Goal: Task Accomplishment & Management: Complete application form

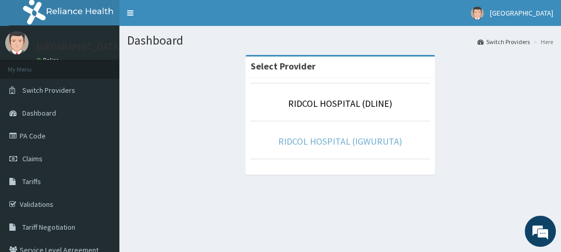
click at [315, 144] on link "RIDCOL HOSPITAL (IGWURUTA)" at bounding box center [340, 141] width 124 height 12
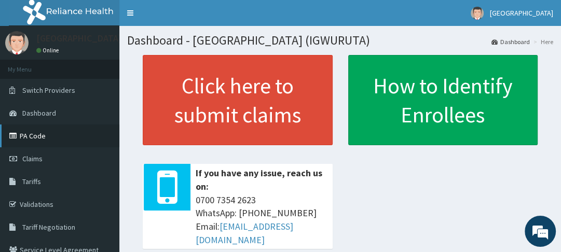
click at [31, 127] on link "PA Code" at bounding box center [59, 136] width 119 height 23
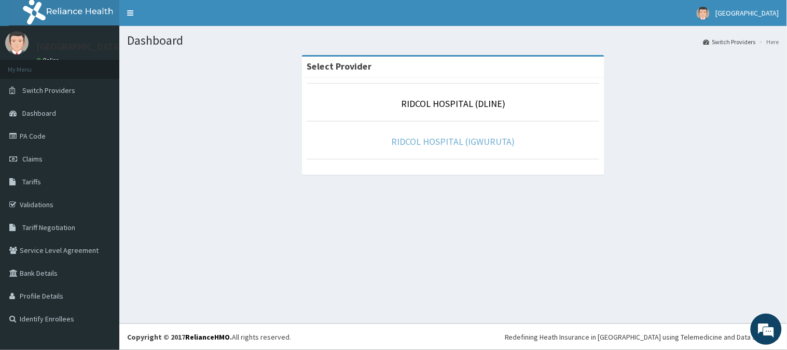
click at [463, 142] on link "RIDCOL HOSPITAL (IGWURUTA)" at bounding box center [453, 141] width 124 height 12
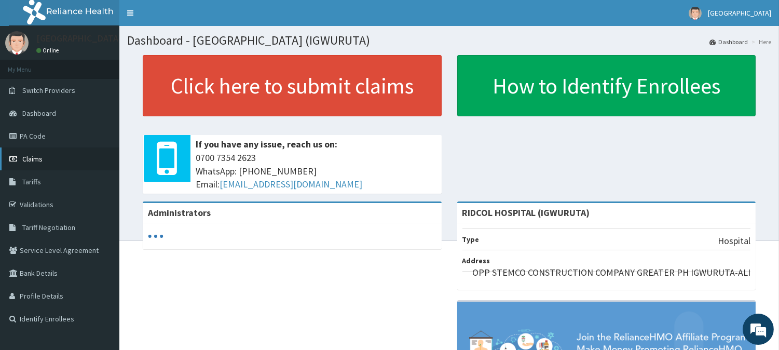
click at [52, 160] on link "Claims" at bounding box center [59, 158] width 119 height 23
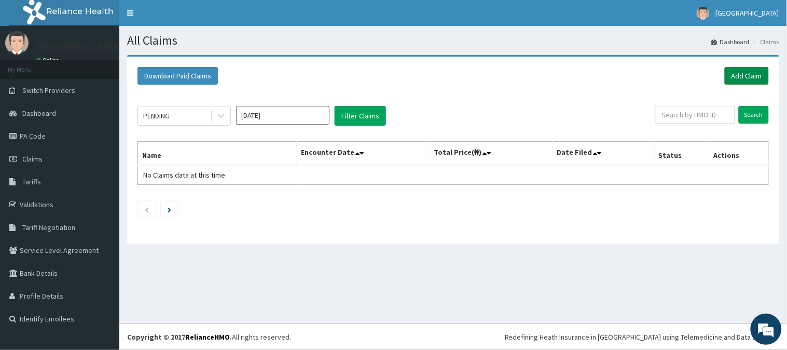
click at [746, 71] on link "Add Claim" at bounding box center [747, 76] width 44 height 18
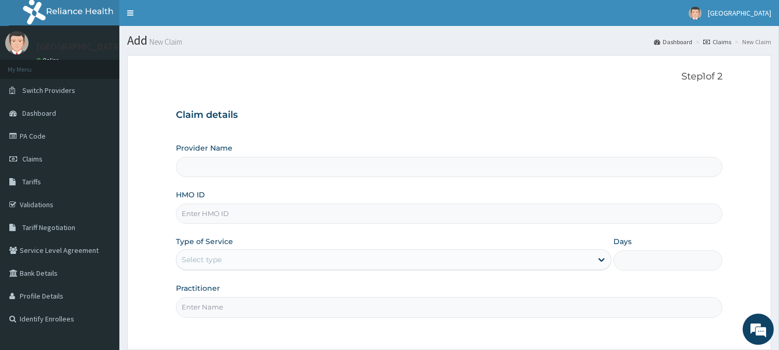
type input "RIDCOL HOSPITAL (IGWURUTA)"
click at [200, 216] on input "HMO ID" at bounding box center [449, 213] width 546 height 20
type input "ODK/10008/A"
click at [279, 255] on div "Select type" at bounding box center [384, 259] width 416 height 17
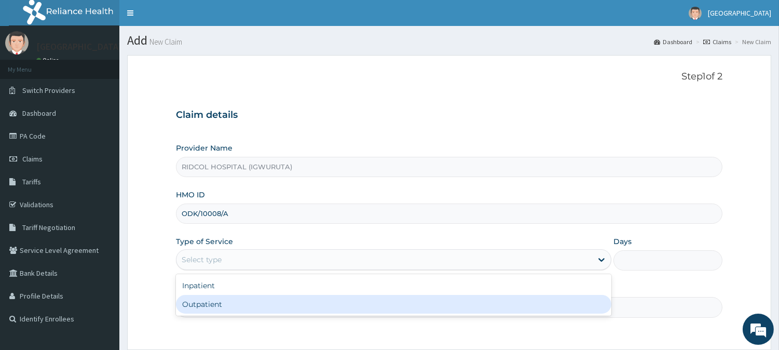
click at [202, 305] on div "Outpatient" at bounding box center [393, 304] width 435 height 19
type input "1"
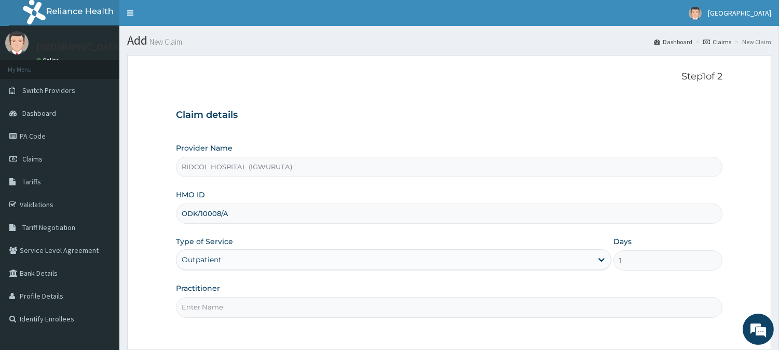
click at [202, 305] on input "Practitioner" at bounding box center [449, 307] width 546 height 20
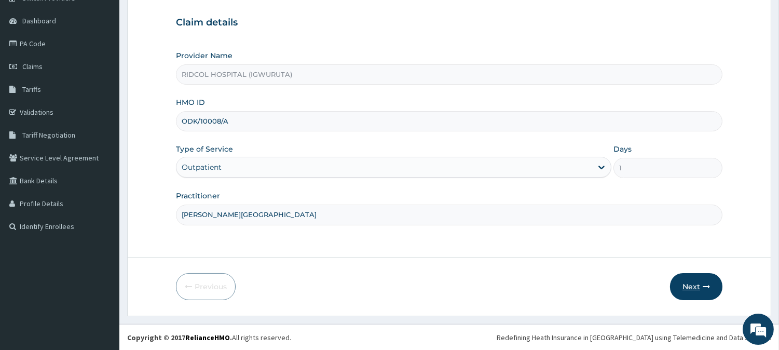
type input "[PERSON_NAME][GEOGRAPHIC_DATA]"
click at [688, 279] on button "Next" at bounding box center [696, 286] width 52 height 27
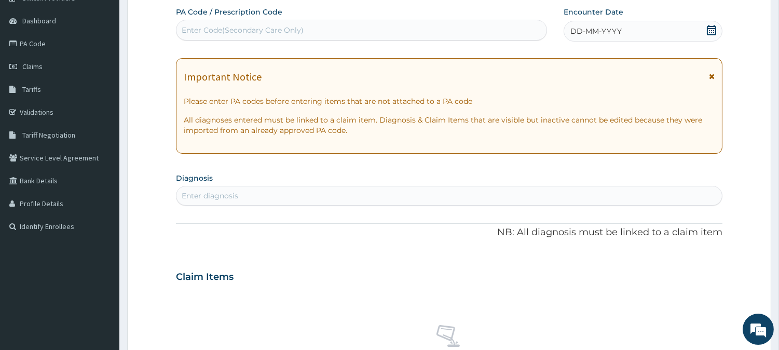
click at [344, 29] on div "Enter Code(Secondary Care Only)" at bounding box center [361, 30] width 370 height 17
paste input "PA/D3B2EC"
type input "PA/D3B2EC"
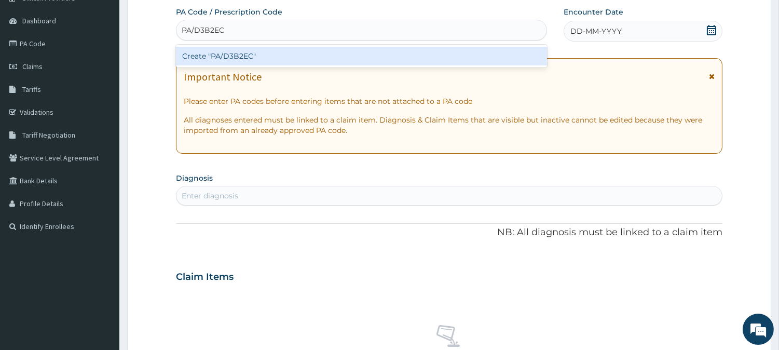
click at [301, 56] on div "Create "PA/D3B2EC"" at bounding box center [361, 56] width 371 height 19
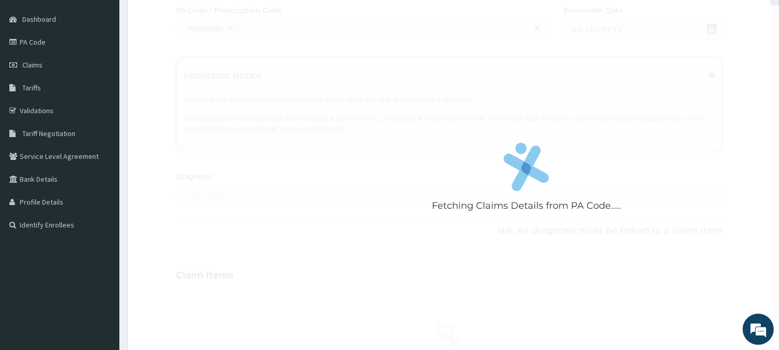
scroll to position [0, 0]
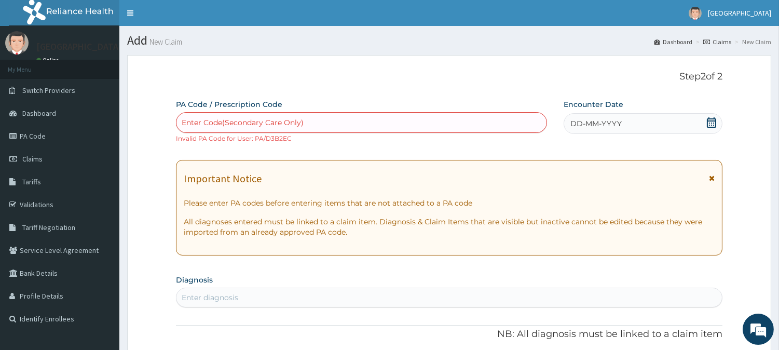
click at [224, 126] on div "Enter Code(Secondary Care Only)" at bounding box center [243, 122] width 122 height 10
paste input "PA/D3B2EC"
type input "PA/D3B2EC"
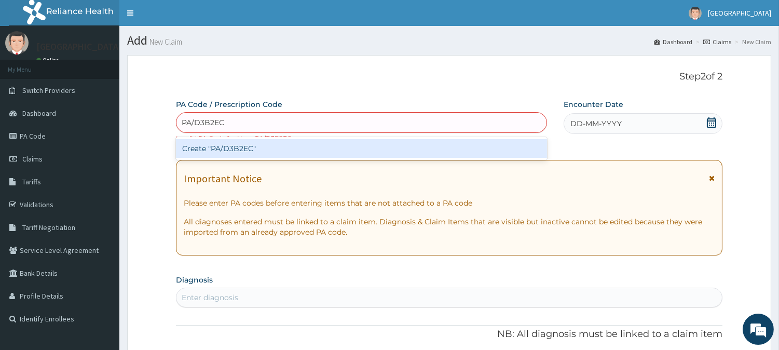
click at [229, 147] on div "Create "PA/D3B2EC"" at bounding box center [361, 148] width 371 height 19
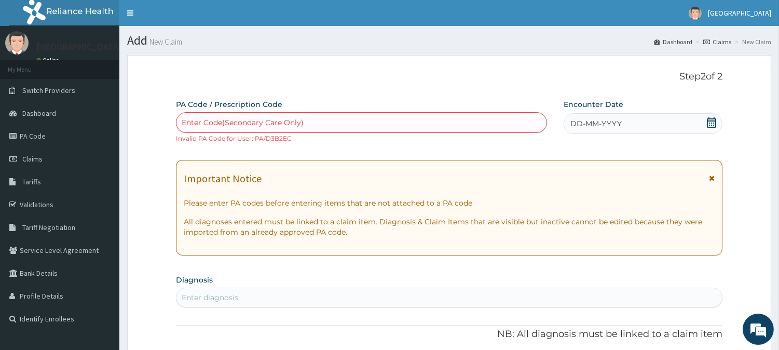
paste input "PA/D3B2EC"
type input "PA/D3B2EC"
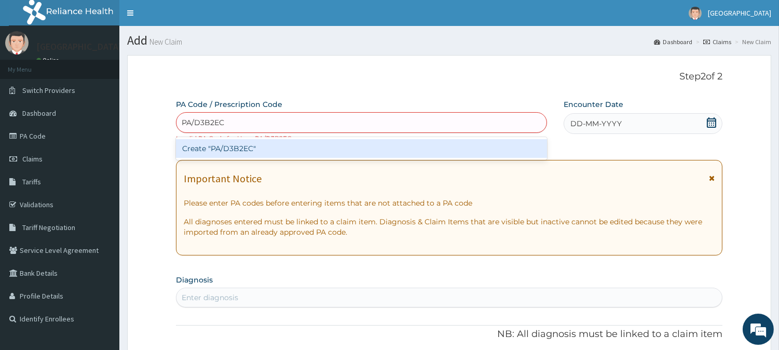
click at [256, 144] on div "Create "PA/D3B2EC"" at bounding box center [361, 148] width 371 height 19
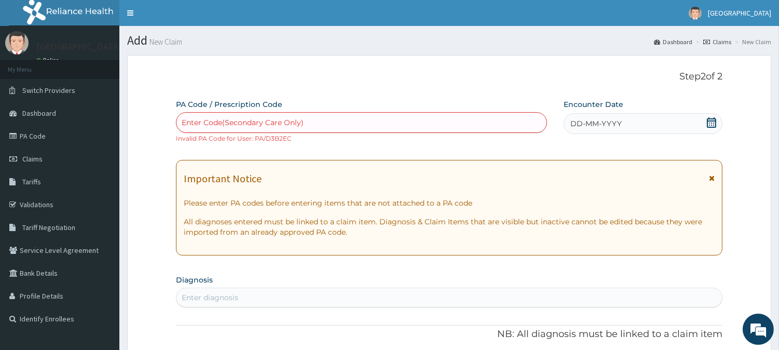
paste input "PA/D3B2EC"
type input "PA/D3B2EC"
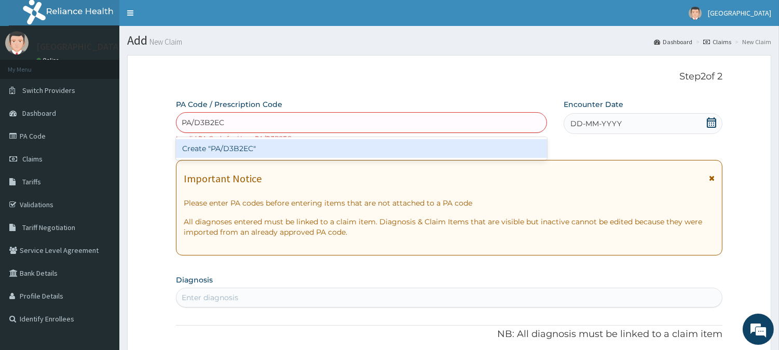
click at [266, 149] on div "Create "PA/D3B2EC"" at bounding box center [361, 148] width 371 height 19
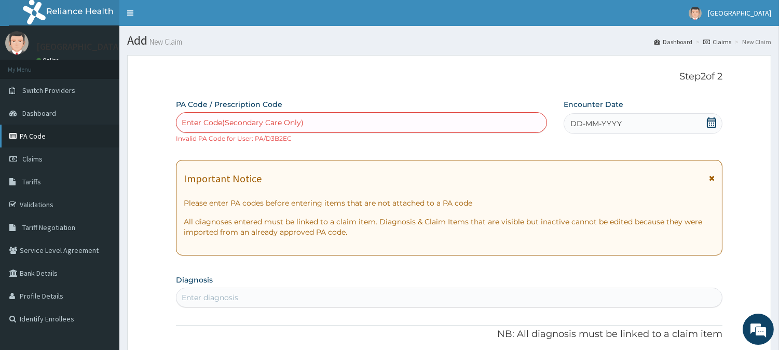
click at [44, 135] on link "PA Code" at bounding box center [59, 136] width 119 height 23
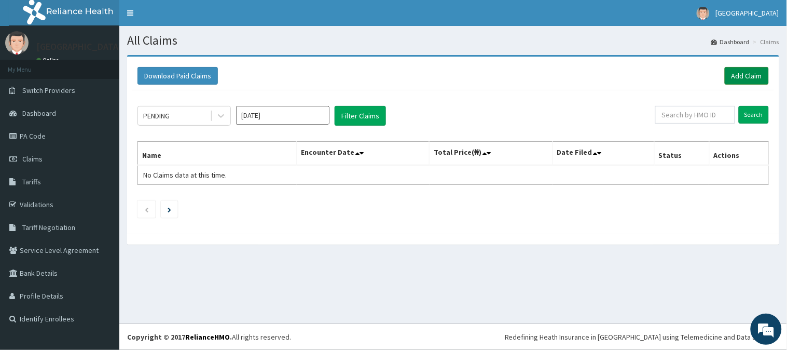
click at [737, 78] on link "Add Claim" at bounding box center [747, 76] width 44 height 18
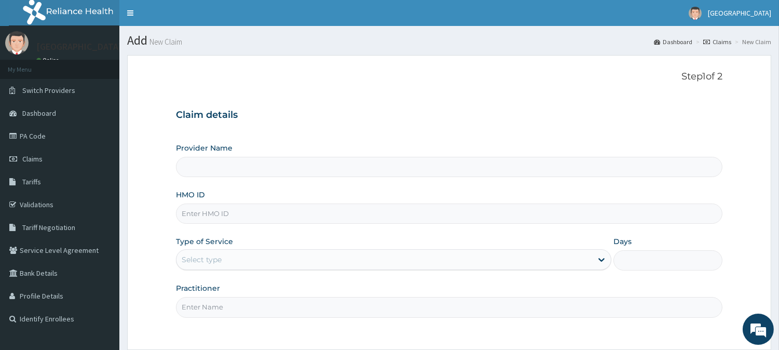
click at [238, 222] on input "HMO ID" at bounding box center [449, 213] width 546 height 20
type input "RIDCOL HOSPITAL (IGWURUTA)"
paste input "ODK/10006/A"
type input "ODK/10006/A"
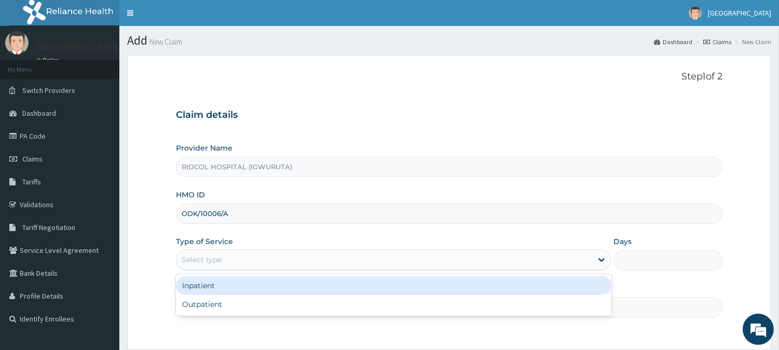
click at [214, 253] on div "Select type" at bounding box center [384, 259] width 416 height 17
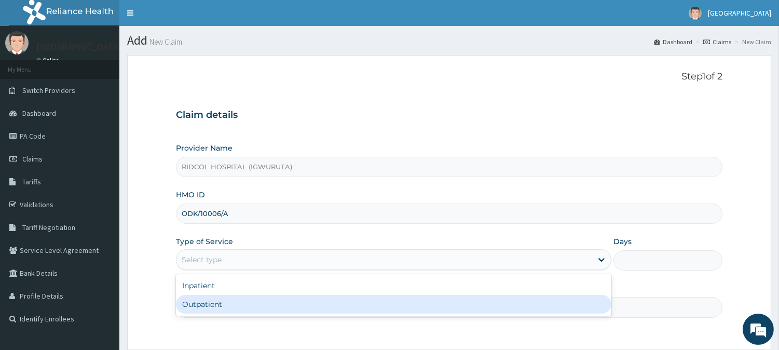
click at [200, 310] on div "Outpatient" at bounding box center [393, 304] width 435 height 19
type input "1"
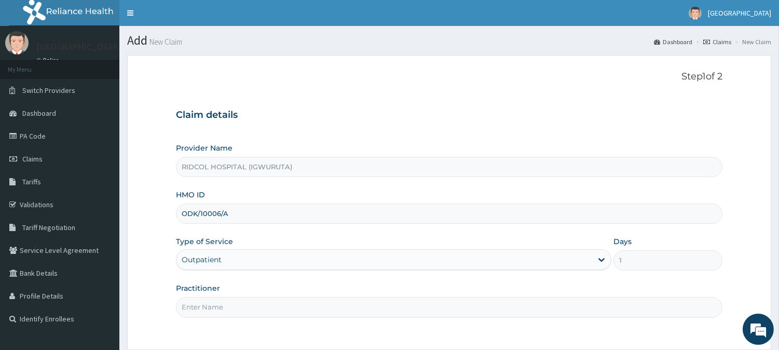
click at [216, 307] on input "Practitioner" at bounding box center [449, 307] width 546 height 20
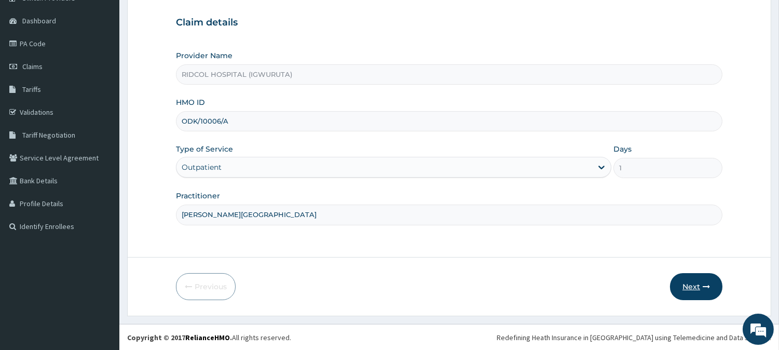
type input "[PERSON_NAME][GEOGRAPHIC_DATA]"
click at [703, 276] on button "Next" at bounding box center [696, 286] width 52 height 27
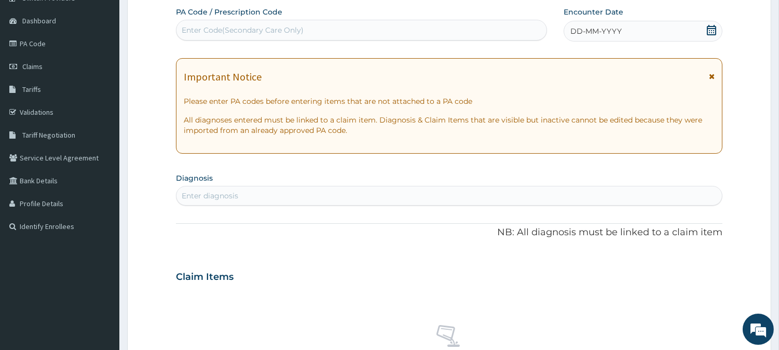
click at [258, 30] on div "Enter Code(Secondary Care Only)" at bounding box center [243, 30] width 122 height 10
paste input "PA/D3B2EC"
type input "PA/D3B2EC"
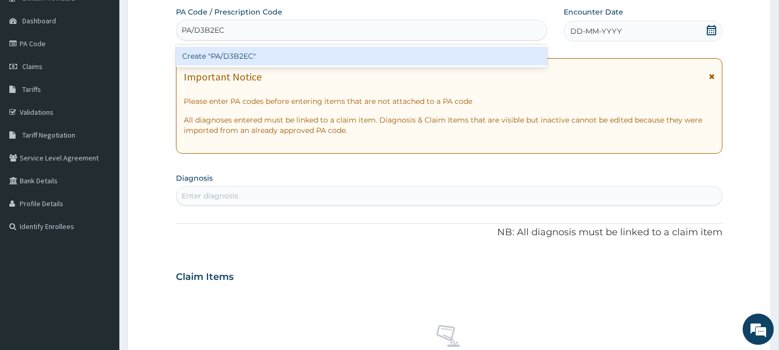
click at [234, 53] on div "Create "PA/D3B2EC"" at bounding box center [361, 56] width 371 height 19
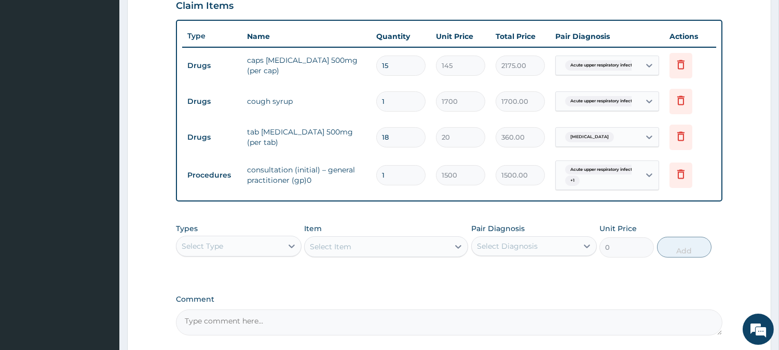
scroll to position [460, 0]
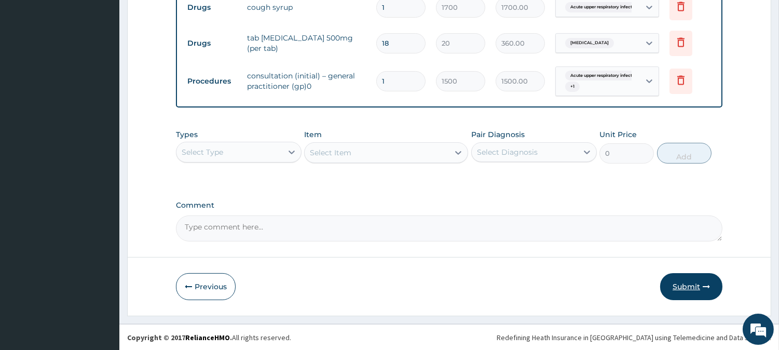
click at [680, 281] on button "Submit" at bounding box center [691, 286] width 62 height 27
